Goal: Task Accomplishment & Management: Manage account settings

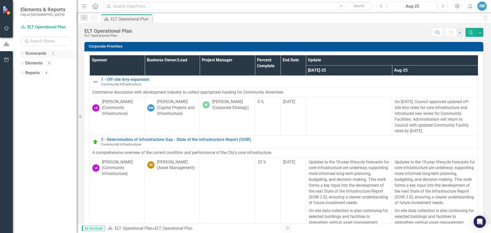
click at [42, 54] on link "Scorecards" at bounding box center [35, 54] width 21 height 6
click at [258, 101] on div "0 %" at bounding box center [267, 102] width 20 height 6
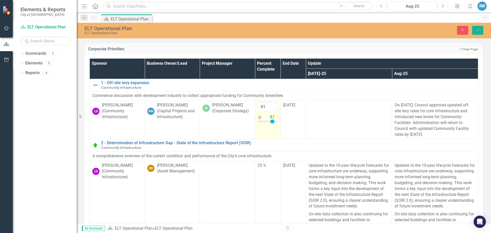
drag, startPoint x: 255, startPoint y: 121, endPoint x: 263, endPoint y: 114, distance: 9.8
click at [270, 121] on div at bounding box center [272, 121] width 4 height 4
click at [261, 105] on input "81" at bounding box center [267, 106] width 20 height 9
click at [269, 105] on input "82" at bounding box center [267, 106] width 20 height 9
click at [269, 105] on input "83" at bounding box center [267, 106] width 20 height 9
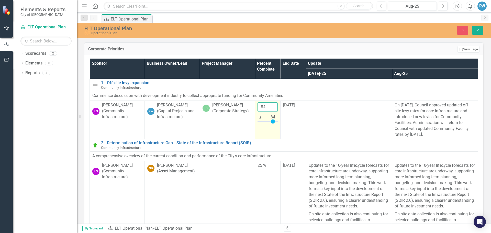
click at [269, 105] on input "84" at bounding box center [267, 106] width 20 height 9
type input "85"
click at [269, 105] on input "85" at bounding box center [267, 106] width 20 height 9
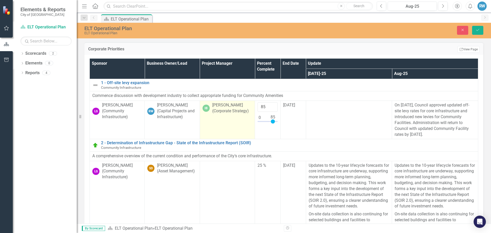
click at [234, 123] on td "IB [PERSON_NAME] (Corporate Strategy)" at bounding box center [227, 120] width 55 height 38
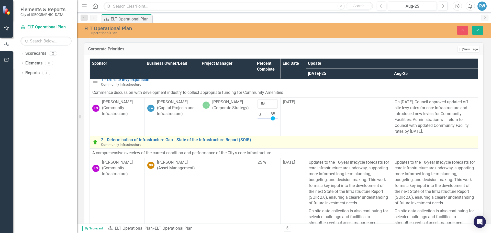
scroll to position [9, 0]
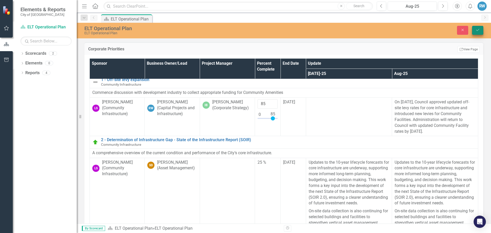
click at [483, 26] on div "Close Save" at bounding box center [404, 30] width 165 height 9
click at [479, 28] on button "Save" at bounding box center [477, 30] width 11 height 9
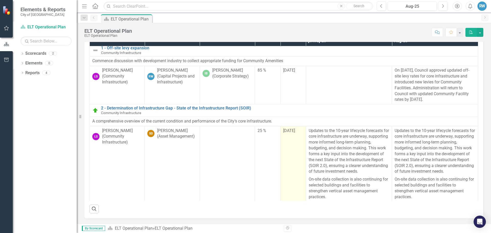
scroll to position [0, 0]
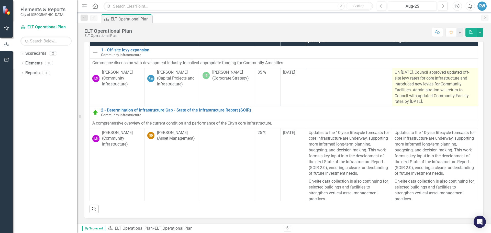
click at [441, 102] on p "On [DATE], Council approved updated off-site levy rates for core infrastructure…" at bounding box center [434, 87] width 81 height 35
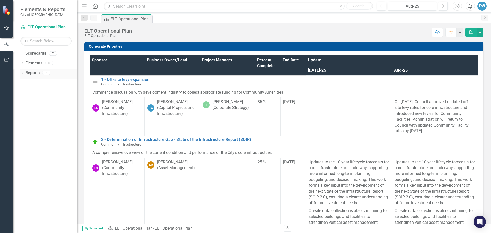
click at [36, 75] on link "Reports" at bounding box center [32, 73] width 14 height 6
click at [37, 73] on link "Reports" at bounding box center [32, 73] width 14 height 6
click at [50, 72] on div "4" at bounding box center [46, 73] width 8 height 4
click at [54, 53] on div "2" at bounding box center [53, 53] width 8 height 4
click at [54, 28] on link "Scorecard ELT Operational Plan" at bounding box center [45, 27] width 51 height 6
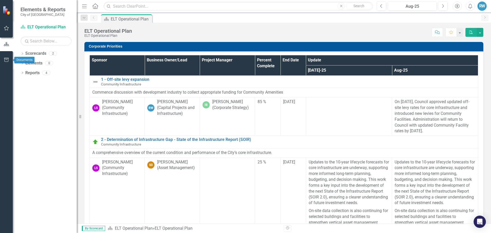
click at [4, 59] on icon "button" at bounding box center [6, 60] width 5 height 4
